Goal: Navigation & Orientation: Find specific page/section

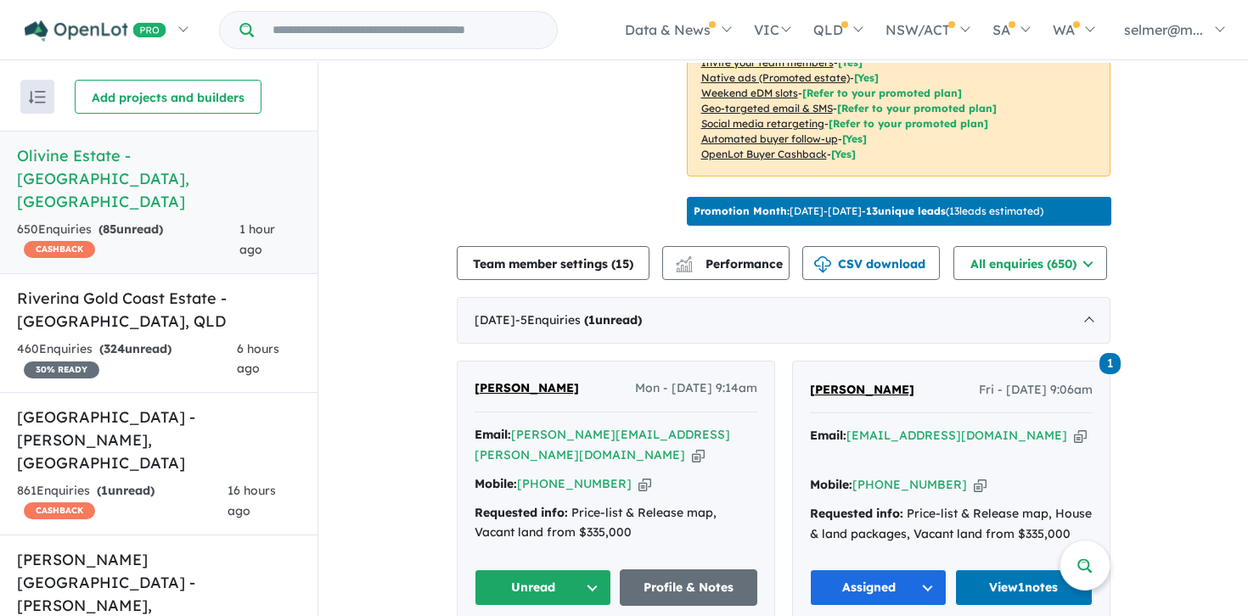
scroll to position [638, 0]
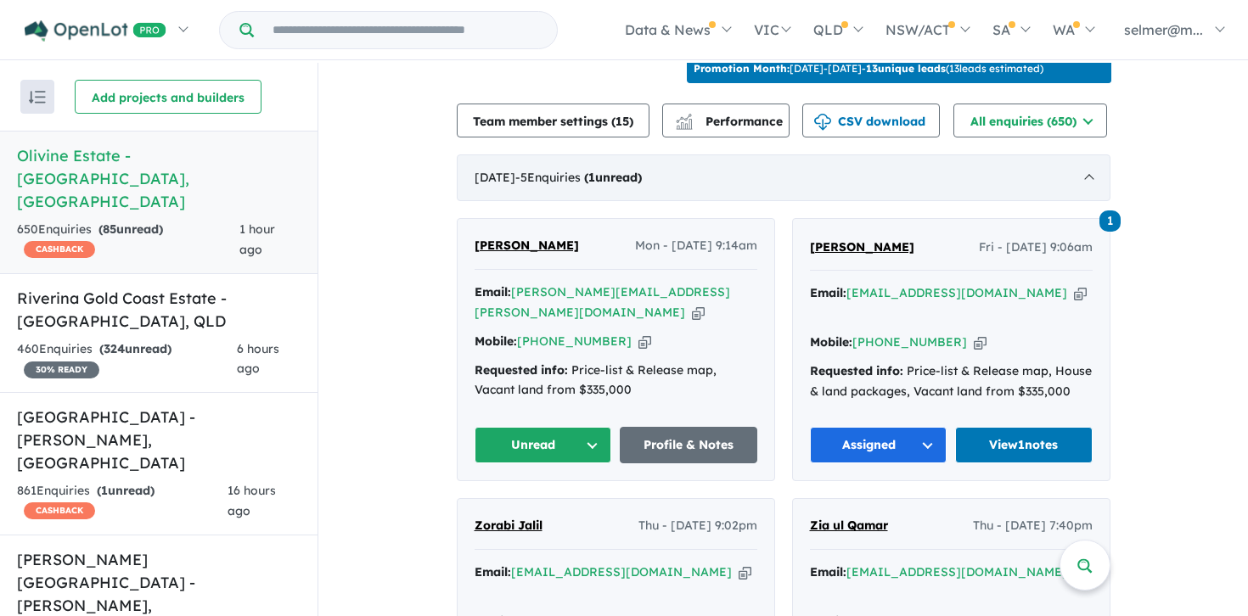
click at [1073, 162] on div "[DATE] - 5 Enquir ies ( 1 unread)" at bounding box center [784, 179] width 654 height 48
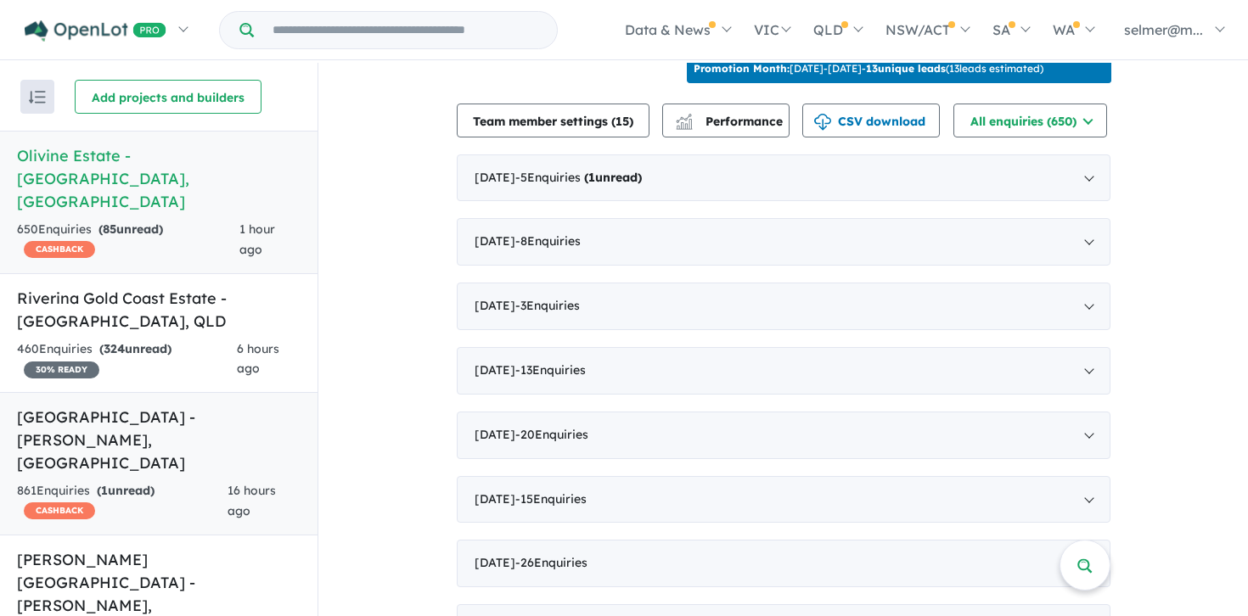
scroll to position [20, 0]
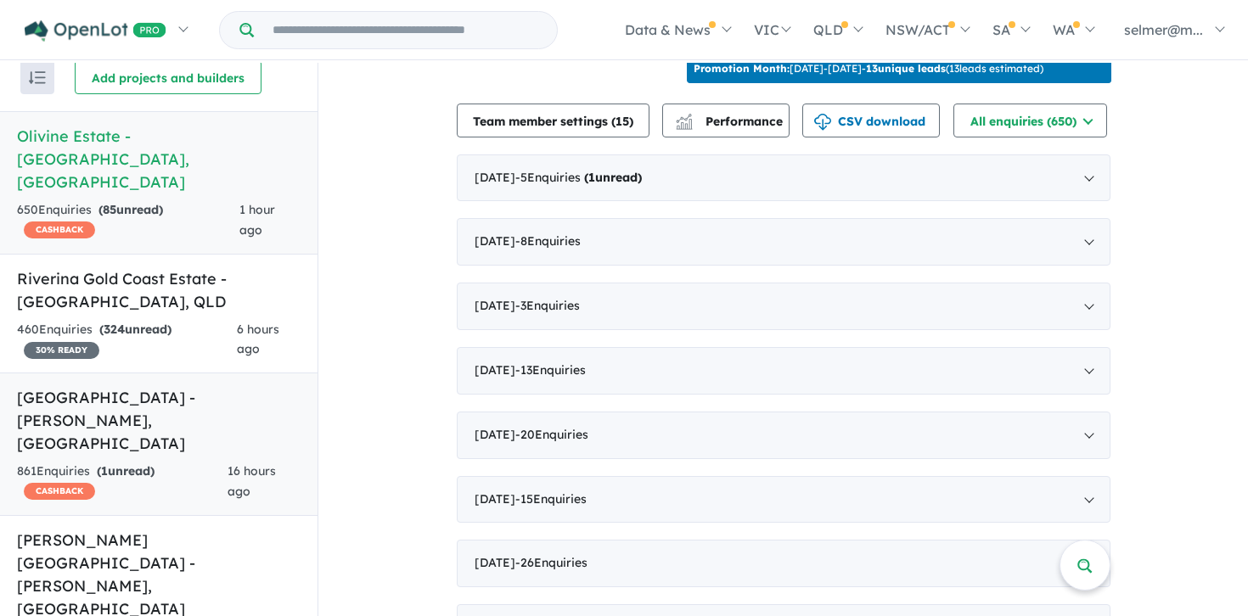
click at [170, 386] on h5 "[GEOGRAPHIC_DATA] - [PERSON_NAME][GEOGRAPHIC_DATA] , [GEOGRAPHIC_DATA]" at bounding box center [159, 420] width 284 height 69
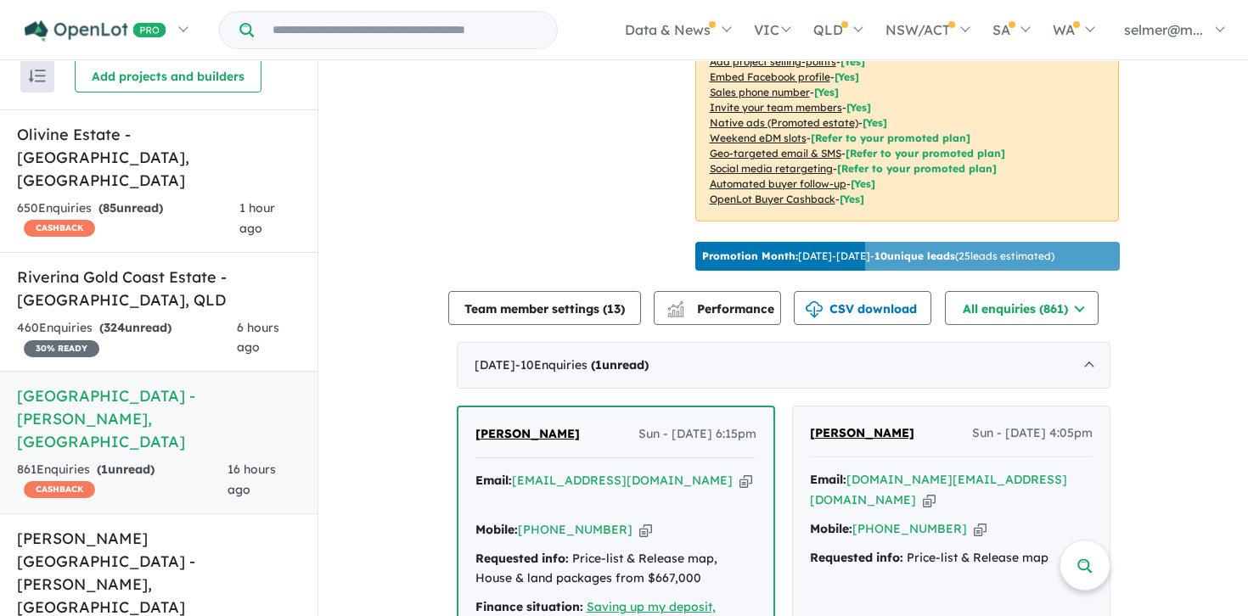
scroll to position [472, 0]
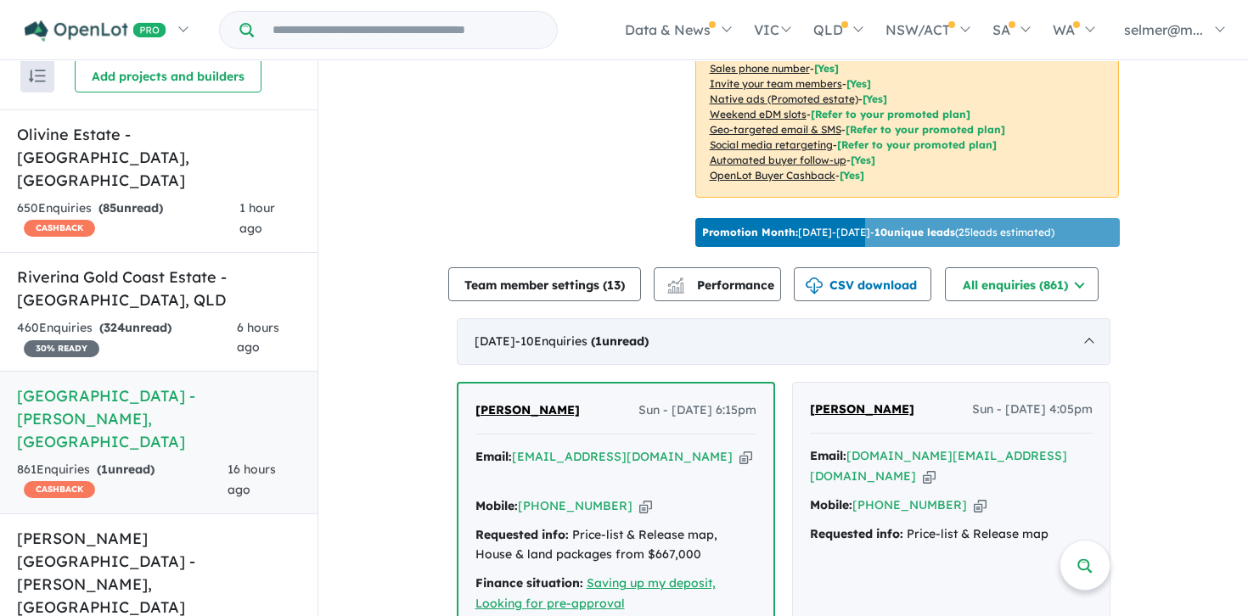
click at [909, 322] on div "[DATE] - 10 Enquir ies ( 1 unread)" at bounding box center [784, 342] width 654 height 48
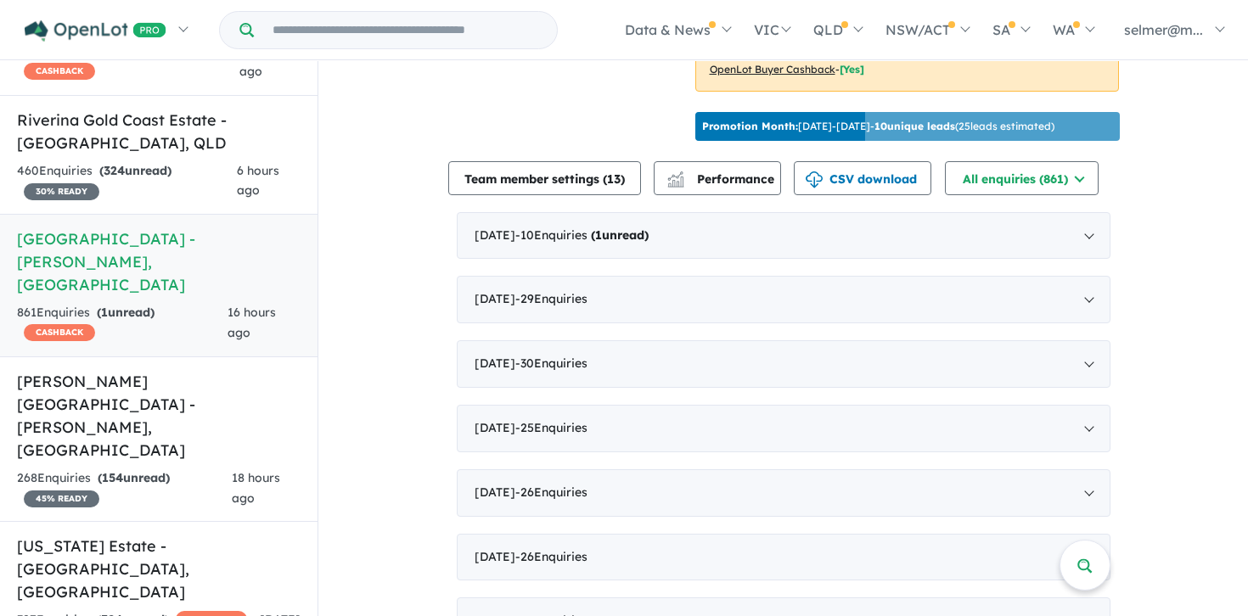
scroll to position [179, 0]
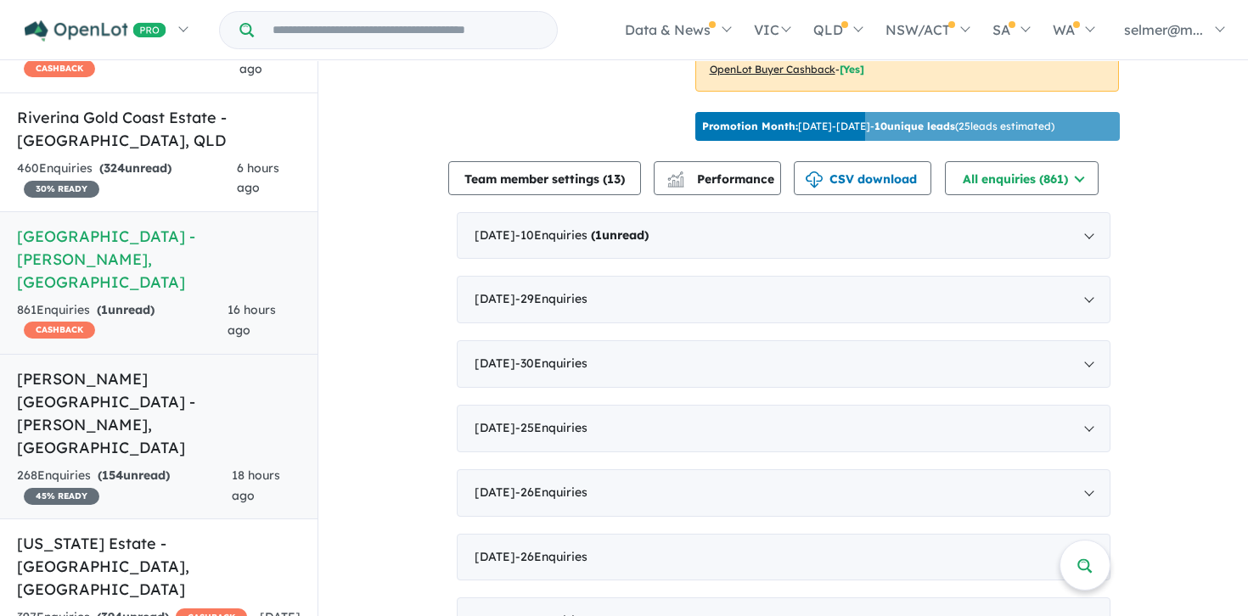
click at [148, 466] on div "268 Enquir ies ( 154 unread) 45 % READY" at bounding box center [124, 486] width 215 height 41
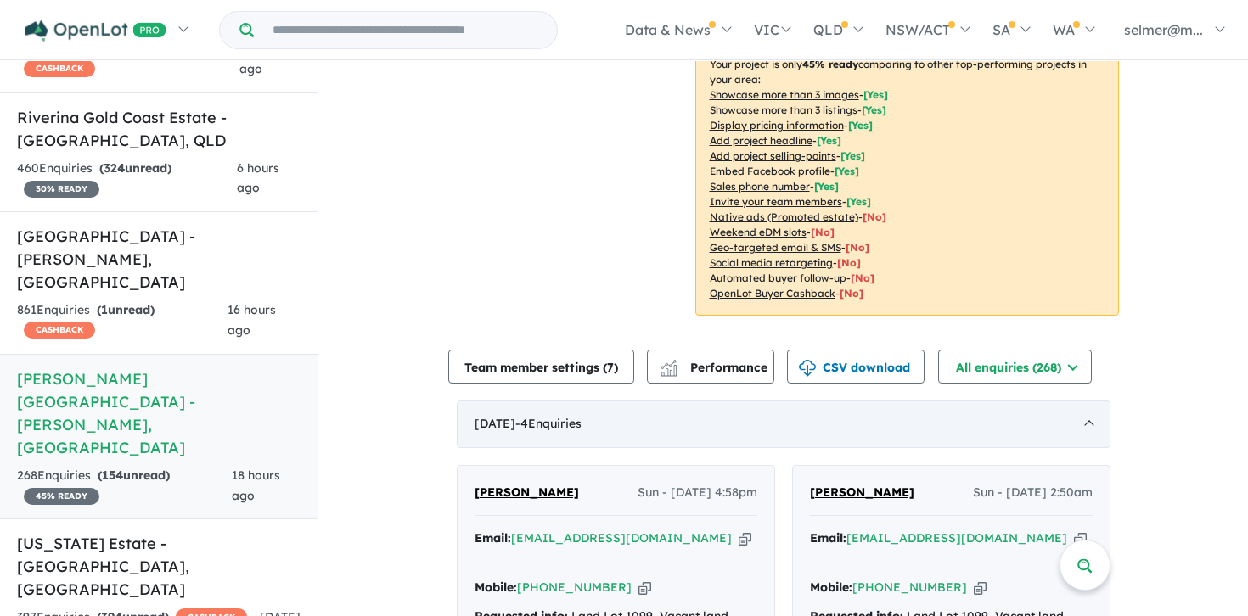
scroll to position [351, 0]
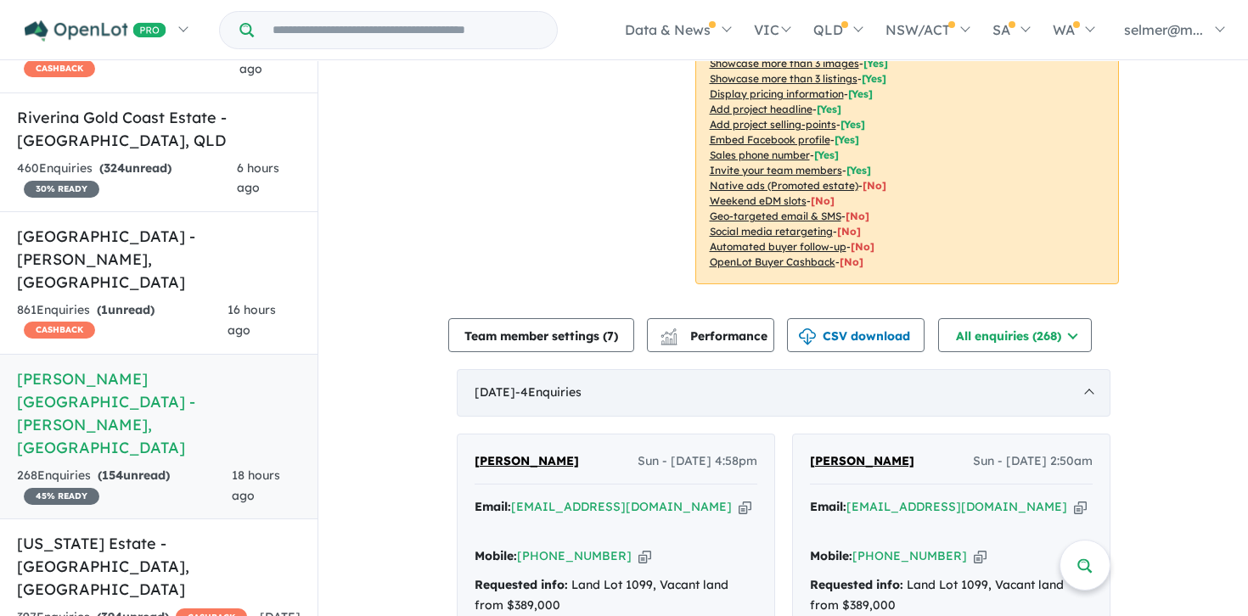
click at [1034, 369] on div "[DATE] - 4 Enquir ies ( 0 unread)" at bounding box center [784, 393] width 654 height 48
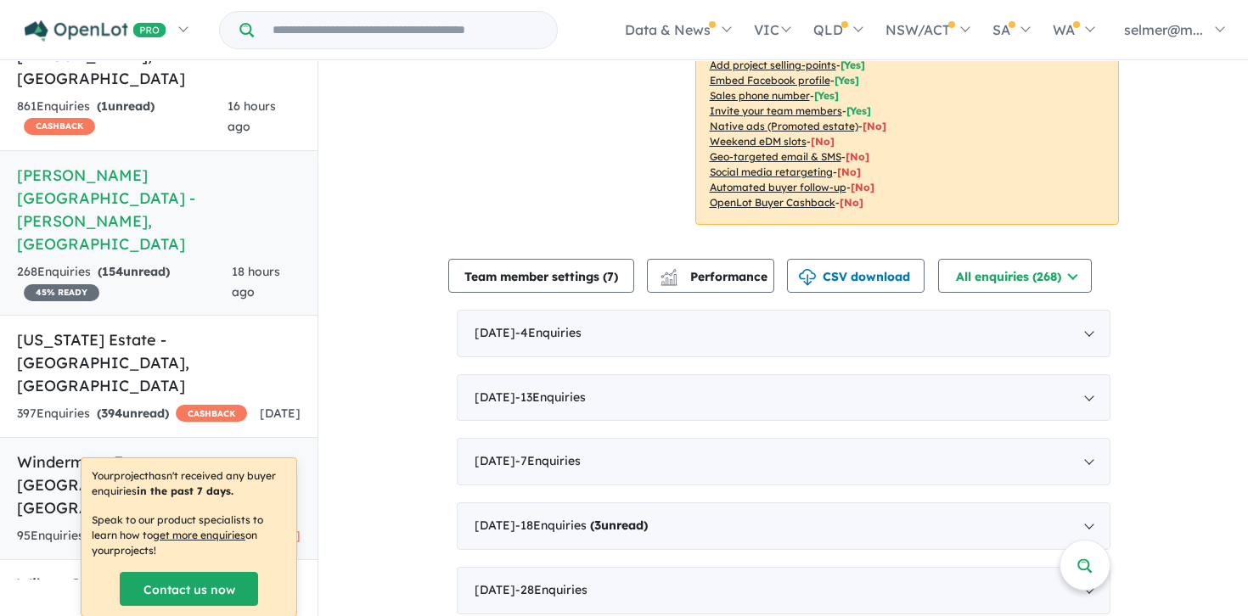
scroll to position [0, 0]
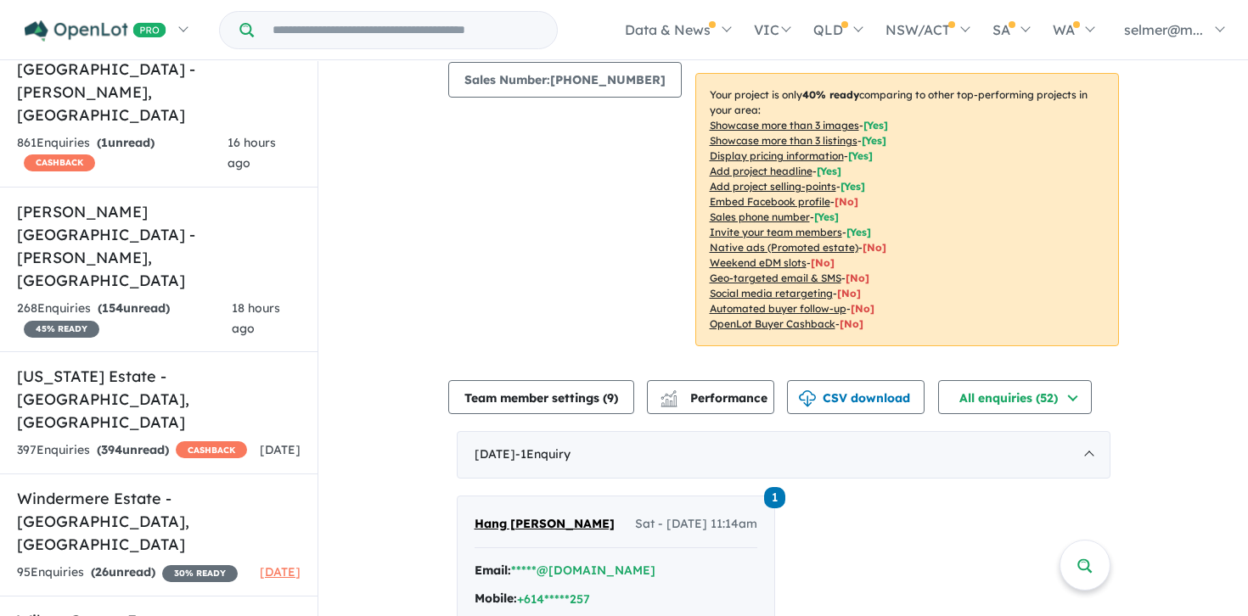
scroll to position [276, 0]
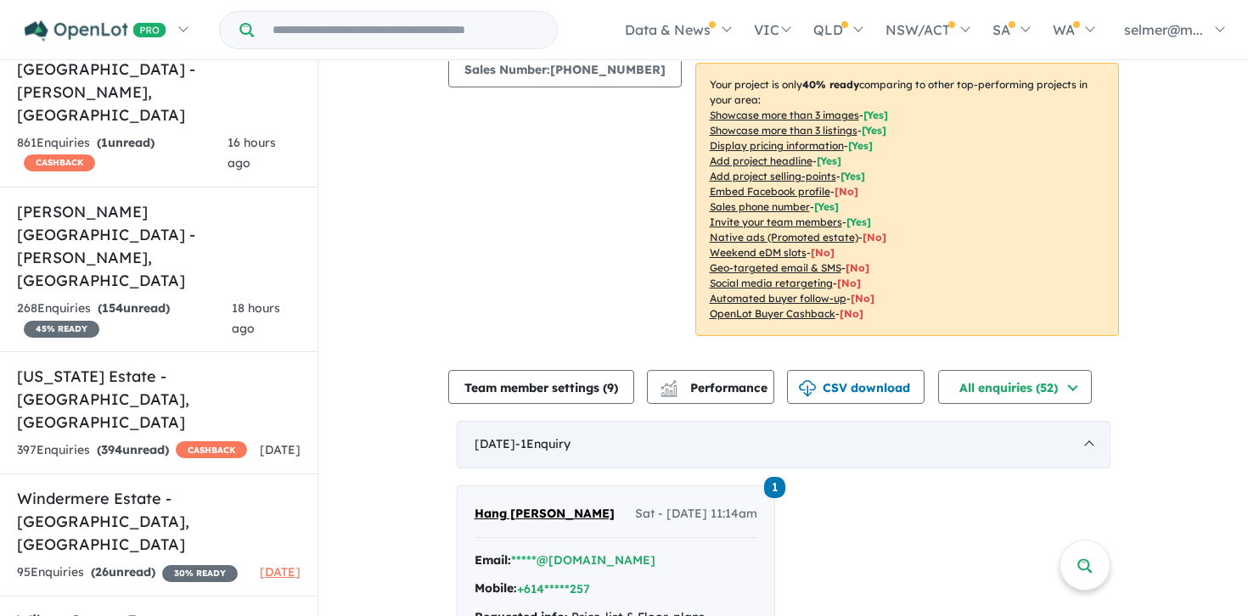
click at [1060, 459] on div "[DATE] - 1 Enquir y ( 0 unread)" at bounding box center [784, 445] width 654 height 48
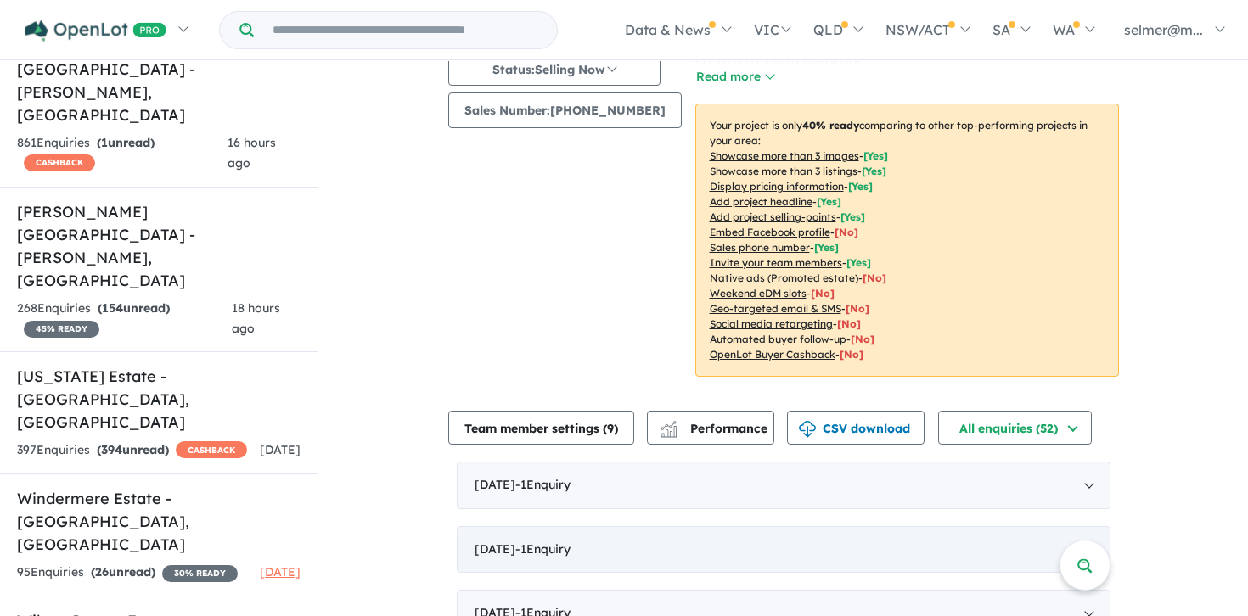
scroll to position [0, 0]
